Goal: Task Accomplishment & Management: Complete application form

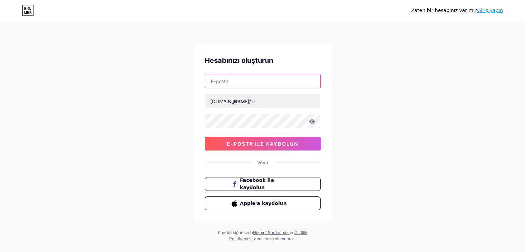
click at [251, 83] on input "text" at bounding box center [262, 81] width 115 height 14
type input "[EMAIL_ADDRESS][DOMAIN_NAME]"
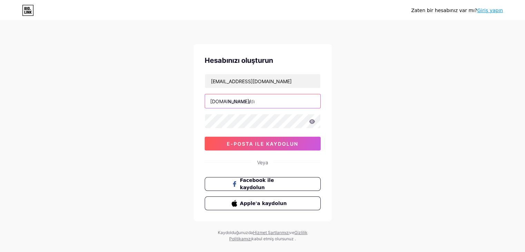
click at [239, 101] on input "text" at bounding box center [262, 101] width 115 height 14
type input "celalbuhan"
click at [314, 122] on icon at bounding box center [312, 121] width 6 height 4
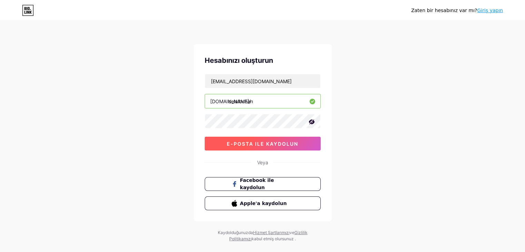
click at [278, 147] on button "e-posta ile kaydolun" at bounding box center [263, 144] width 116 height 14
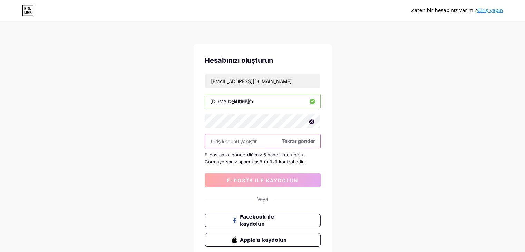
click at [231, 143] on input "text" at bounding box center [262, 141] width 115 height 14
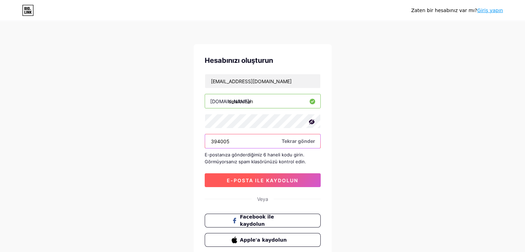
type input "394005"
click at [279, 180] on font "e-posta ile kaydolun" at bounding box center [262, 180] width 71 height 6
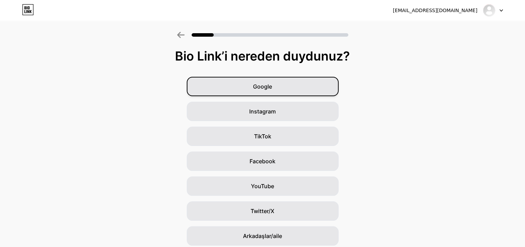
click at [272, 87] on font "Google" at bounding box center [262, 86] width 19 height 7
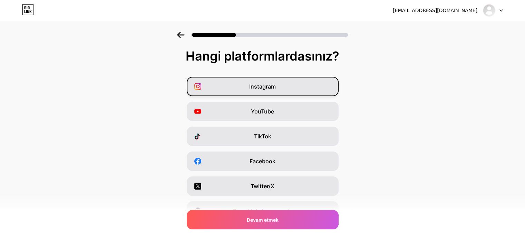
click at [281, 85] on div "Instagram" at bounding box center [263, 86] width 152 height 19
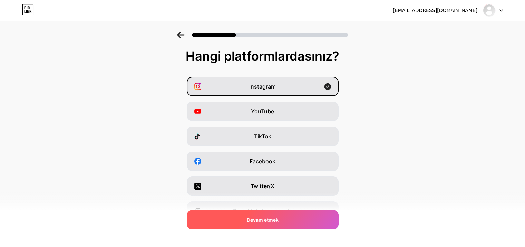
click at [277, 220] on font "Devam etmek" at bounding box center [263, 219] width 32 height 6
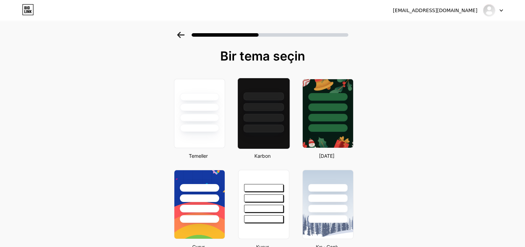
click at [261, 128] on div at bounding box center [263, 128] width 40 height 8
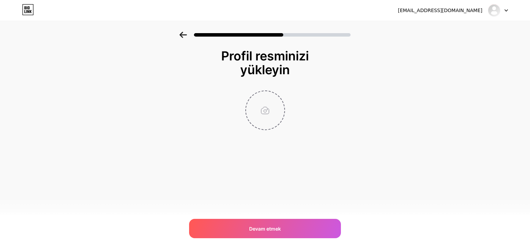
click at [266, 103] on input "file" at bounding box center [265, 110] width 38 height 38
type input "C:\fakepath\cbhn.jpg"
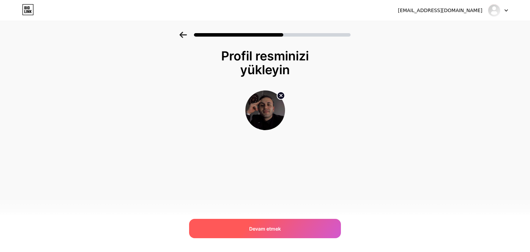
click at [281, 228] on font "Devam etmek" at bounding box center [265, 229] width 32 height 6
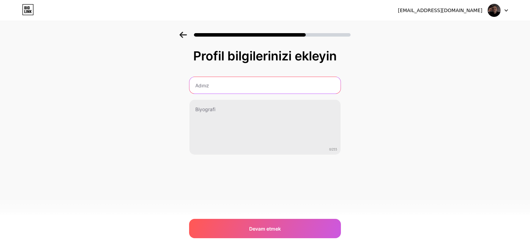
click at [243, 85] on input "text" at bounding box center [265, 85] width 151 height 17
type input "[PERSON_NAME]"
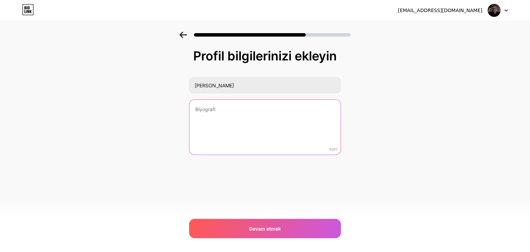
drag, startPoint x: 224, startPoint y: 115, endPoint x: 221, endPoint y: 118, distance: 3.7
click at [224, 115] on textarea at bounding box center [265, 128] width 151 height 56
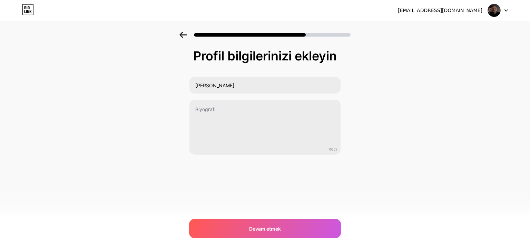
click at [420, 235] on div "[EMAIL_ADDRESS][DOMAIN_NAME] Çıkış yap Bağlantı Kopyalandı Profil bilgilerinizi…" at bounding box center [265, 126] width 530 height 252
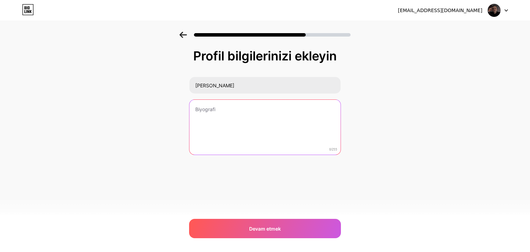
click at [236, 119] on textarea at bounding box center [265, 128] width 151 height 56
paste textarea "🏎 ALOSDER Başkanı | Gençlik Lideri Motor sporlarını gençlikle buluşturuyor, [PE…"
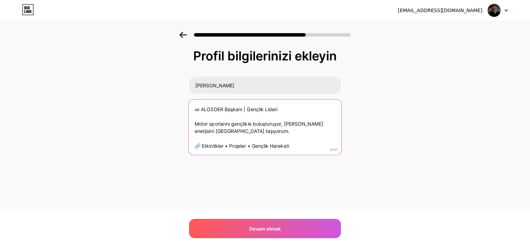
type textarea "🏎 ALOSDER Başkanı | Gençlik Lideri Motor sporlarını gençlikle buluşturuyor, [PE…"
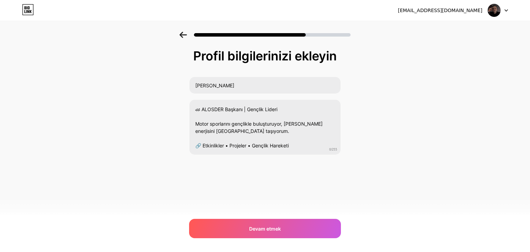
drag, startPoint x: 321, startPoint y: 162, endPoint x: 326, endPoint y: 175, distance: 14.0
click at [321, 163] on div "Profil bilgilerinizi ek[PERSON_NAME] 🏎 ALOSDER Başkanı | Gençlik Lideri Motor s…" at bounding box center [265, 119] width 152 height 141
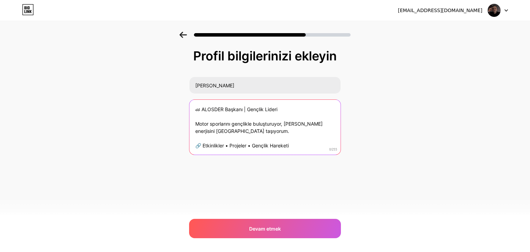
click at [313, 145] on textarea "🏎 ALOSDER Başkanı | Gençlik Lideri Motor sporlarını gençlikle buluşturuyor, [PE…" at bounding box center [265, 128] width 151 height 56
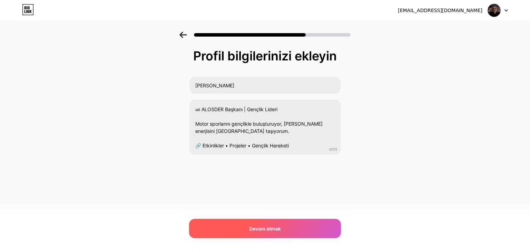
click at [275, 235] on div "Devam etmek" at bounding box center [265, 228] width 152 height 19
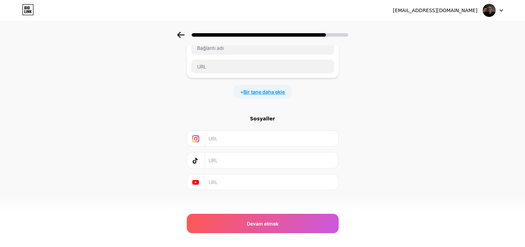
scroll to position [55, 0]
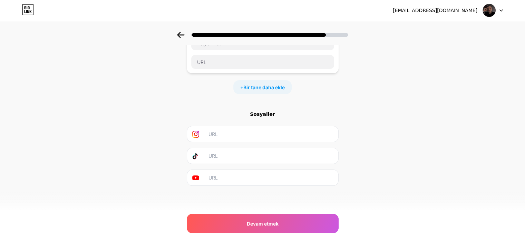
click at [296, 157] on input "text" at bounding box center [271, 156] width 125 height 16
click at [267, 90] on span "Bir tane daha ekle" at bounding box center [263, 87] width 41 height 7
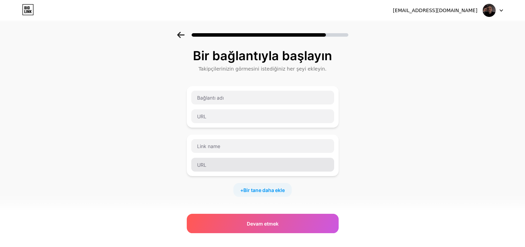
scroll to position [0, 0]
drag, startPoint x: 276, startPoint y: 93, endPoint x: 424, endPoint y: 106, distance: 148.0
click at [424, 106] on div "Bir bağlantıyla başlayın Takipçilerinizin görmesini istediğiniz her şeyi ekleyi…" at bounding box center [262, 177] width 525 height 291
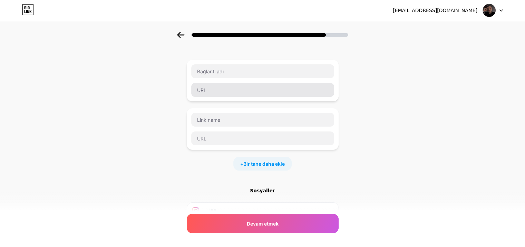
scroll to position [103, 0]
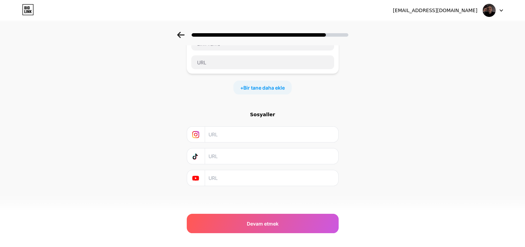
click at [238, 130] on input "text" at bounding box center [271, 134] width 125 height 16
paste input "[URL][DOMAIN_NAME]"
type input "[URL][DOMAIN_NAME]"
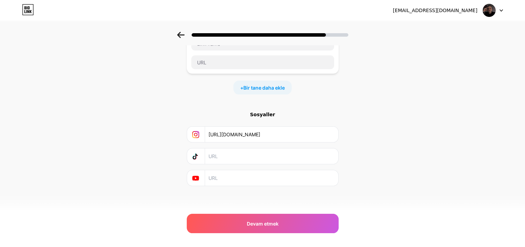
click at [268, 115] on font "Sosyaller" at bounding box center [262, 115] width 25 height 6
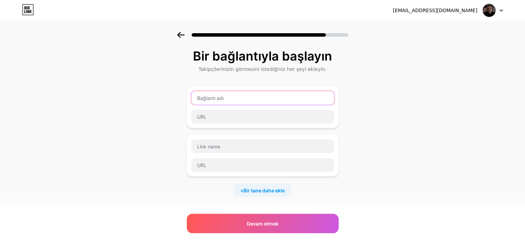
click at [242, 96] on input "text" at bounding box center [262, 98] width 143 height 14
type input "[PERSON_NAME]"
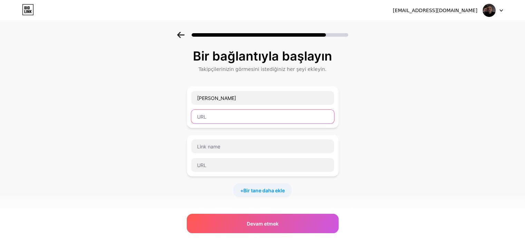
click at [229, 112] on input "text" at bounding box center [262, 116] width 143 height 14
paste input "[URL][DOMAIN_NAME]"
type input "[URL][DOMAIN_NAME]"
click at [394, 125] on div "Bir bağlantıyla başlayın Takipçilerinizin görmesini istediğiniz her şeyi ekleyi…" at bounding box center [262, 177] width 525 height 291
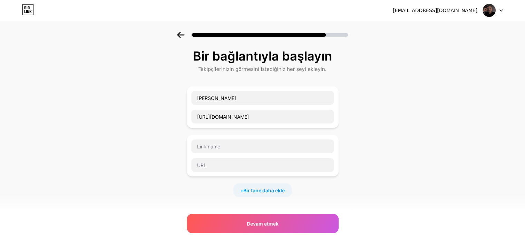
scroll to position [0, 0]
click at [279, 145] on input "text" at bounding box center [262, 146] width 143 height 14
type input "Alosder"
click at [235, 159] on input "text" at bounding box center [262, 165] width 143 height 14
paste input "[URL][DOMAIN_NAME]"
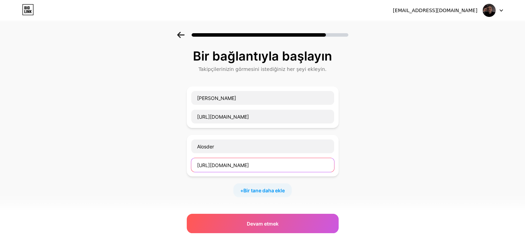
scroll to position [0, 28]
type input "[URL][DOMAIN_NAME]"
click at [385, 185] on div "Bir bağlantıyla başlayın Takipçilerinizin görmesini istediğiniz her şeyi ekleyi…" at bounding box center [262, 177] width 525 height 291
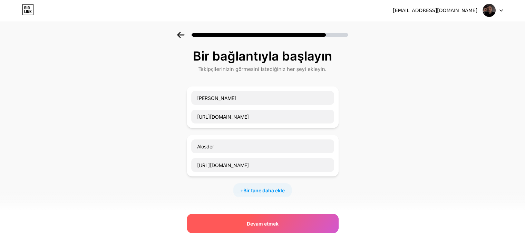
click at [279, 221] on font "Devam etmek" at bounding box center [263, 223] width 32 height 6
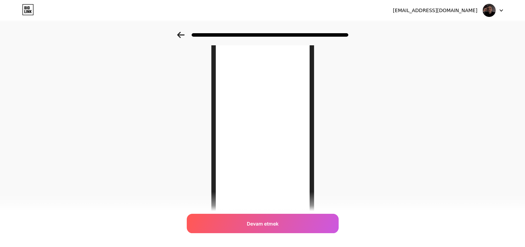
scroll to position [31, 0]
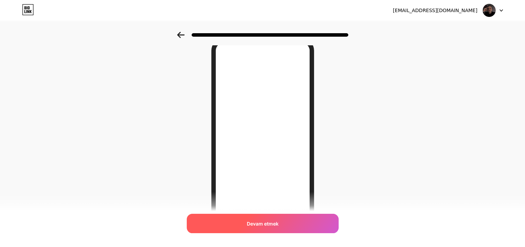
click at [266, 228] on div "Devam etmek" at bounding box center [263, 222] width 152 height 19
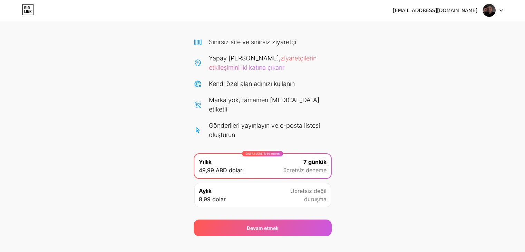
scroll to position [44, 0]
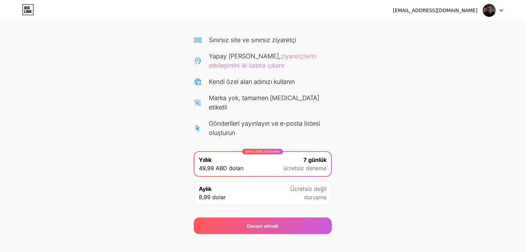
click at [503, 12] on div at bounding box center [493, 10] width 20 height 12
